Goal: Transaction & Acquisition: Register for event/course

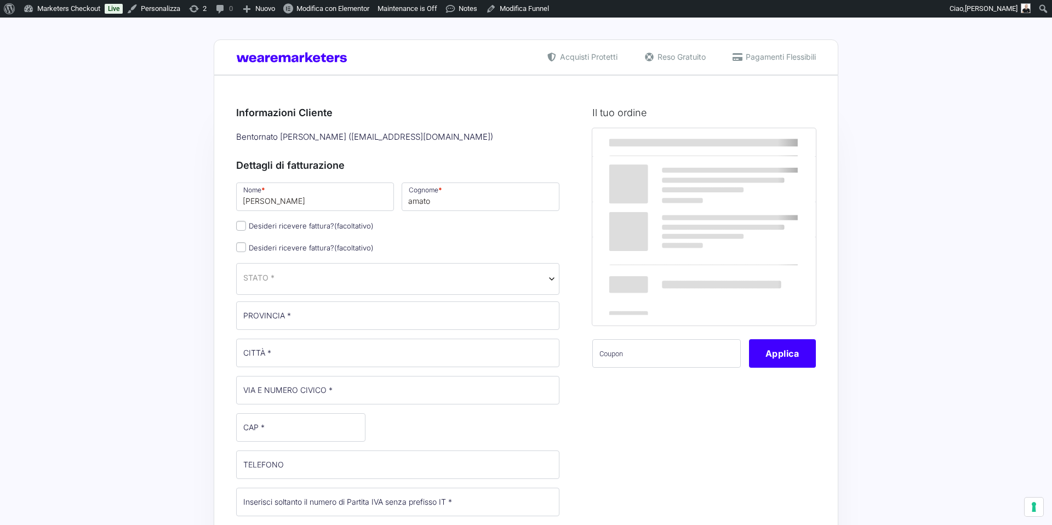
select select
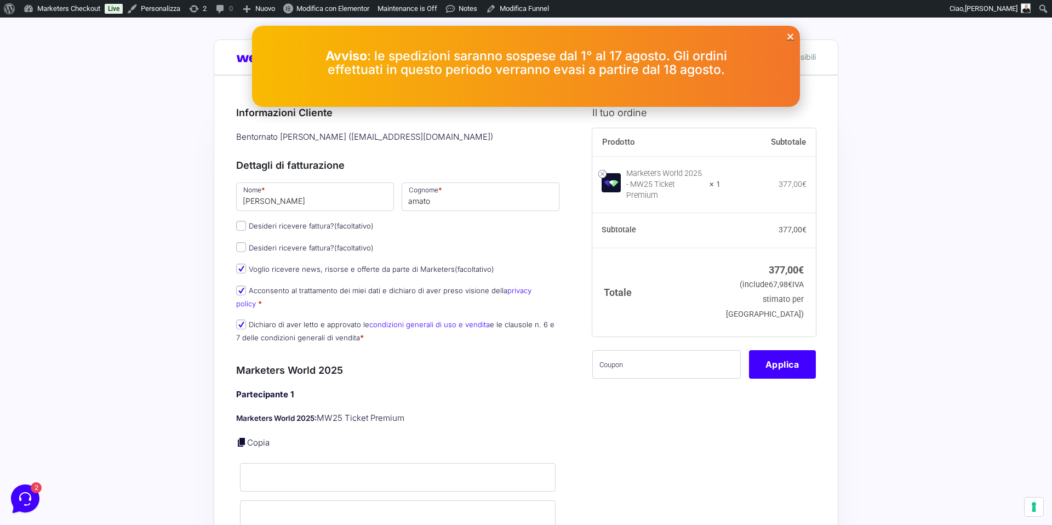
click at [790, 33] on icon "Close" at bounding box center [791, 36] width 8 height 8
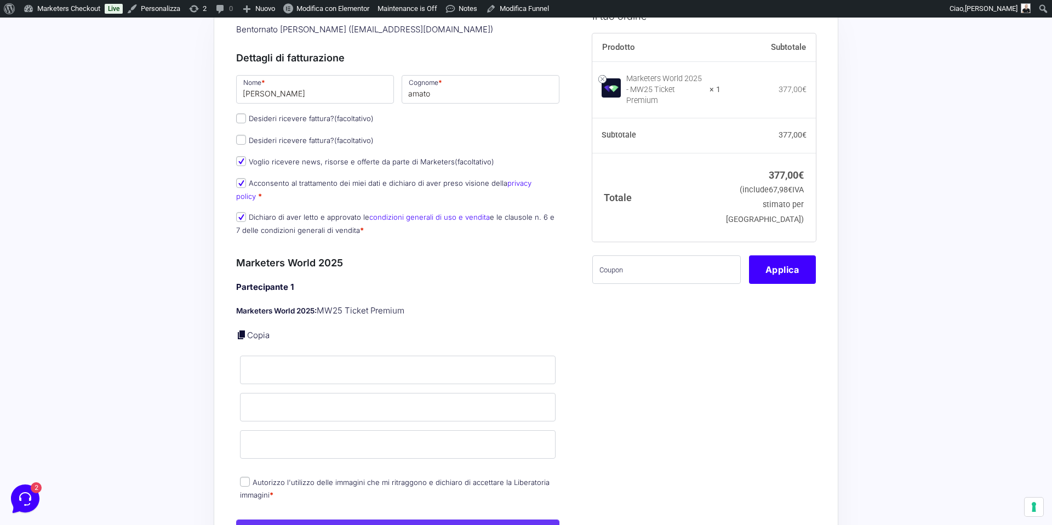
scroll to position [132, 0]
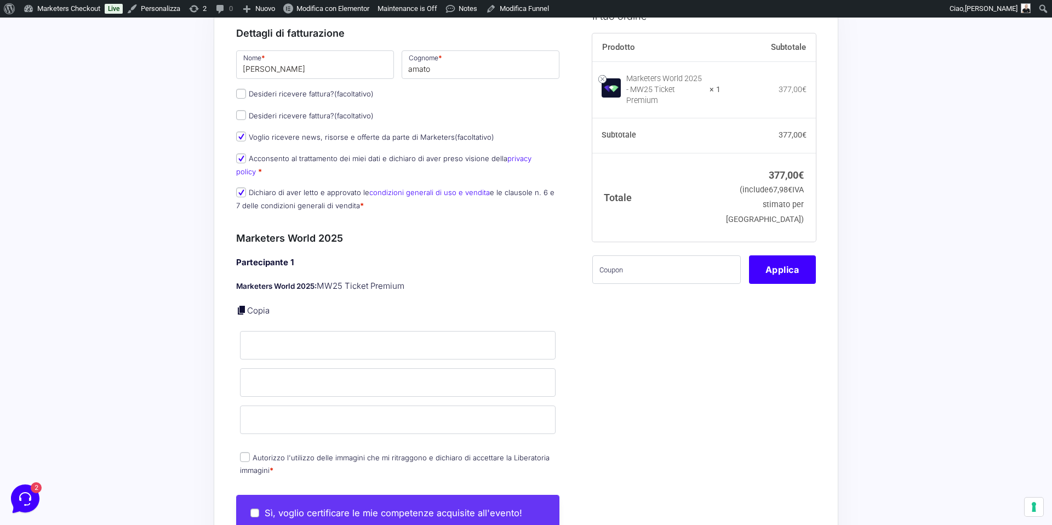
click at [247, 305] on link "Copia" at bounding box center [258, 310] width 22 height 10
type input "[PERSON_NAME]"
type input "amato"
type input "[EMAIL_ADDRESS][DOMAIN_NAME]"
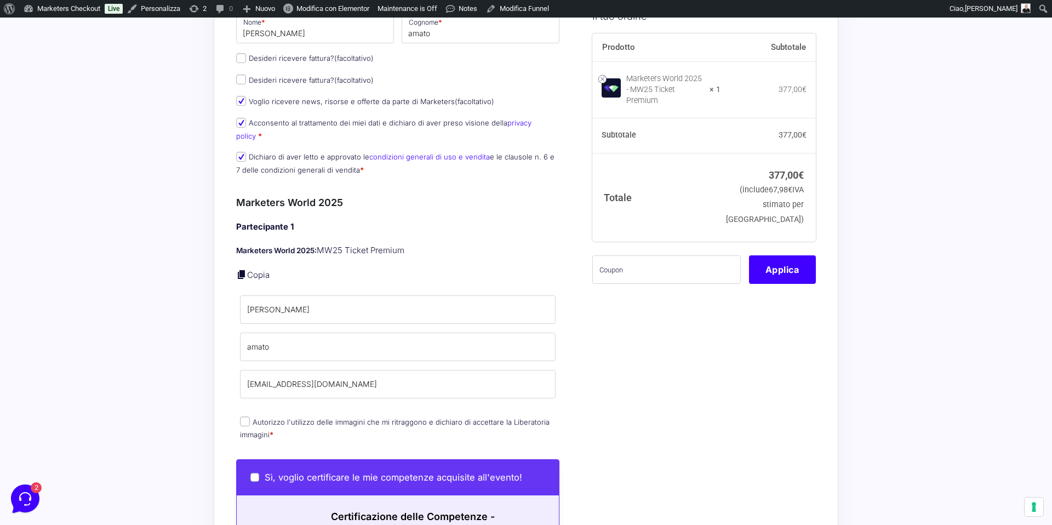
scroll to position [288, 0]
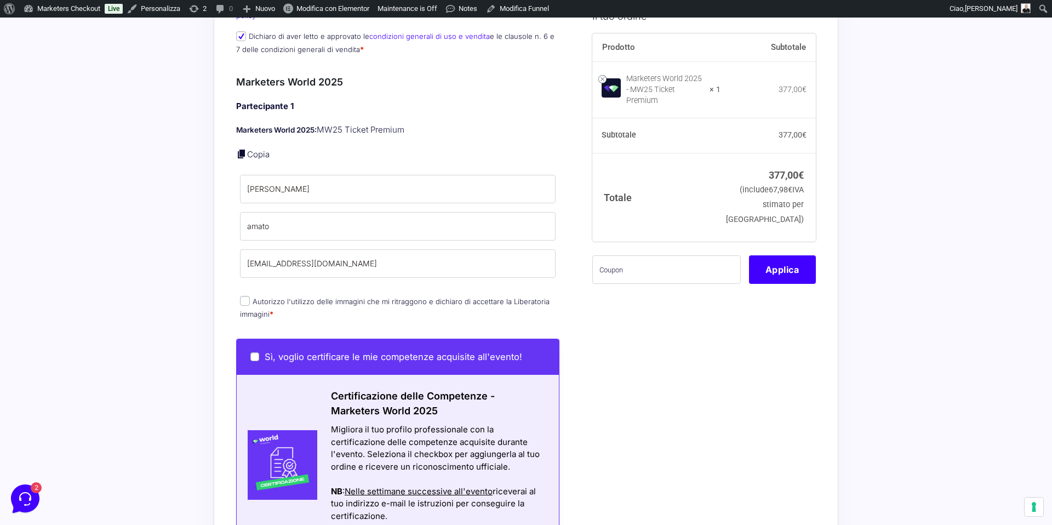
click at [238, 294] on p "Autorizzo l'utilizzo delle immagini che mi ritraggono e dichiaro di accettare l…" at bounding box center [397, 308] width 323 height 29
click at [243, 296] on input "Autorizzo l'utilizzo delle immagini che mi ritraggono e dichiaro di accettare l…" at bounding box center [245, 301] width 10 height 10
checkbox input "true"
